Goal: Find contact information: Find contact information

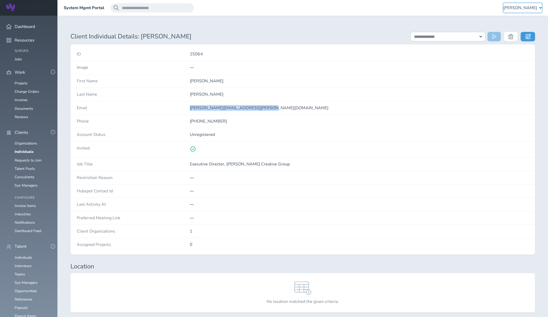
click at [527, 10] on span "[PERSON_NAME]" at bounding box center [520, 7] width 34 height 5
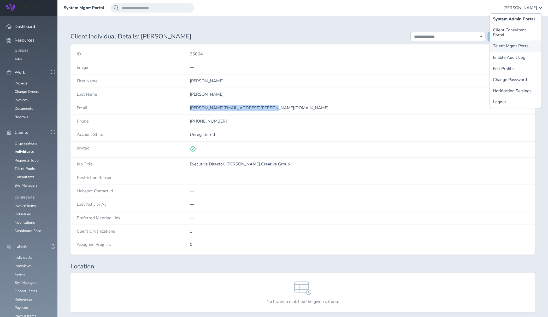
click at [513, 42] on link "Talent Mgmt Portal" at bounding box center [516, 45] width 52 height 11
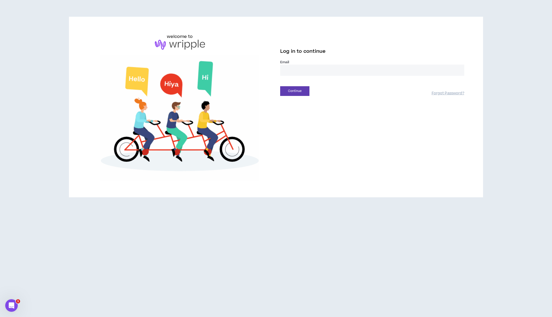
click at [288, 68] on input "email" at bounding box center [372, 69] width 184 height 11
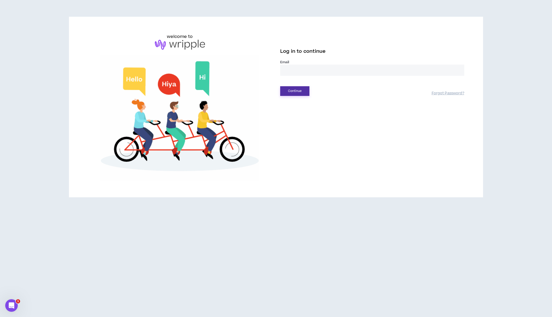
type input "**********"
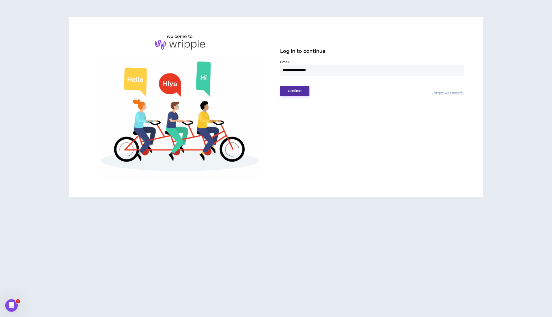
click at [297, 91] on button "Continue" at bounding box center [294, 91] width 29 height 10
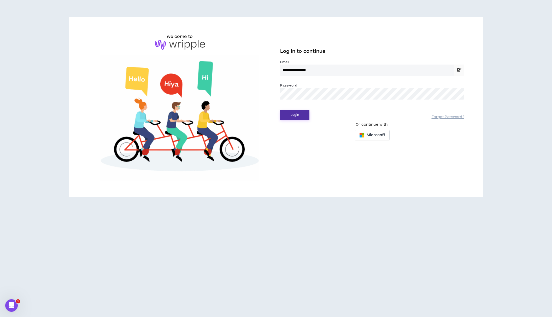
click at [293, 115] on button "Login" at bounding box center [294, 115] width 29 height 10
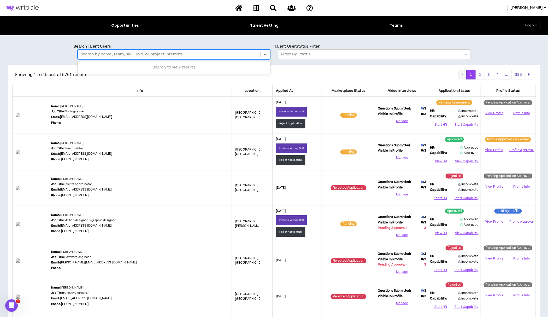
click at [205, 55] on div at bounding box center [168, 54] width 177 height 7
type input "**********"
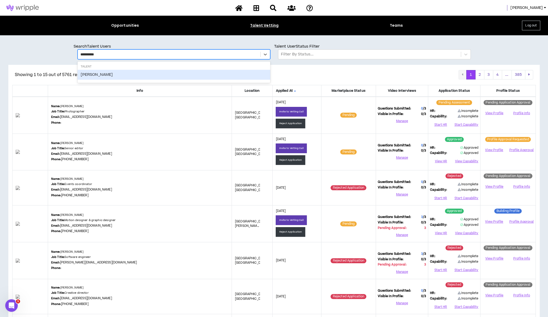
click at [183, 75] on div "Joseph Wagner" at bounding box center [174, 75] width 193 height 10
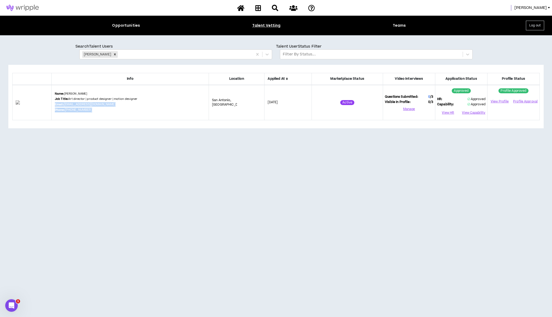
drag, startPoint x: 98, startPoint y: 111, endPoint x: 62, endPoint y: 106, distance: 36.9
click at [62, 106] on td "Name: Joseph Wagner Job Title: Art director | product designer | motion designe…" at bounding box center [129, 102] width 157 height 35
copy div "Email: info@yojoe.co Phone: (404) 660-5360"
